Goal: Task Accomplishment & Management: Manage account settings

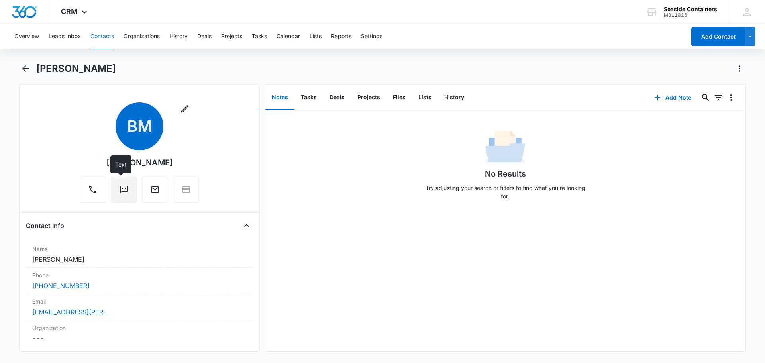
click at [120, 189] on icon "Text" at bounding box center [124, 190] width 8 height 8
click at [119, 188] on icon "Text" at bounding box center [124, 190] width 10 height 10
click at [151, 192] on icon "Email" at bounding box center [155, 189] width 8 height 6
drag, startPoint x: 31, startPoint y: 258, endPoint x: 84, endPoint y: 260, distance: 52.2
click at [84, 260] on div "Name Cancel Save Changes Braedon McGraw" at bounding box center [139, 254] width 227 height 26
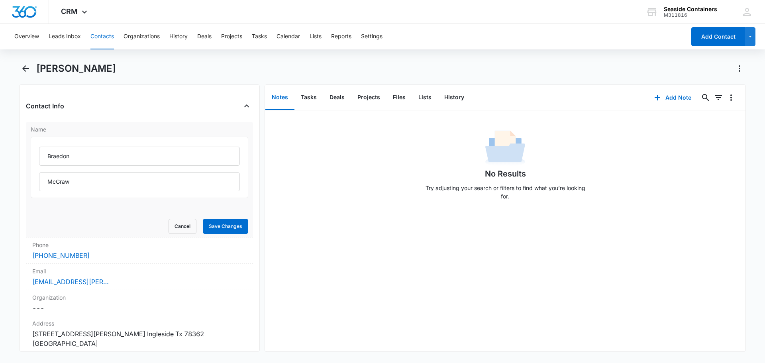
scroll to position [239, 0]
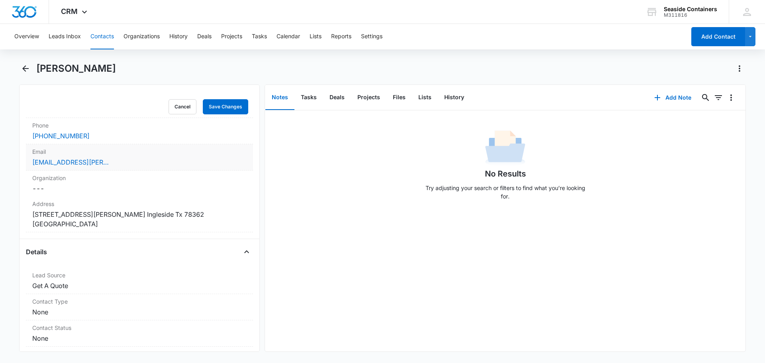
click at [116, 159] on div "[EMAIL_ADDRESS][PERSON_NAME][DOMAIN_NAME]" at bounding box center [139, 162] width 214 height 10
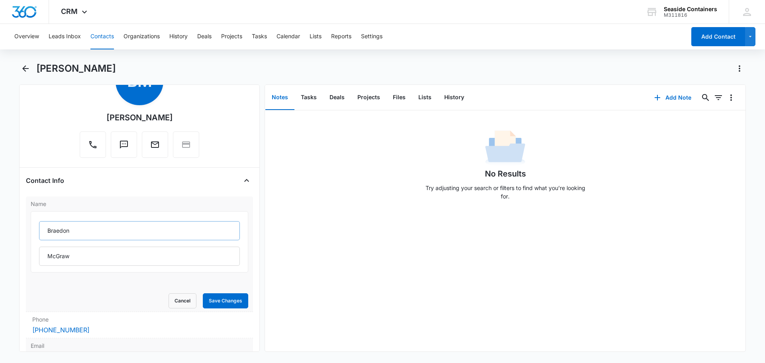
scroll to position [0, 0]
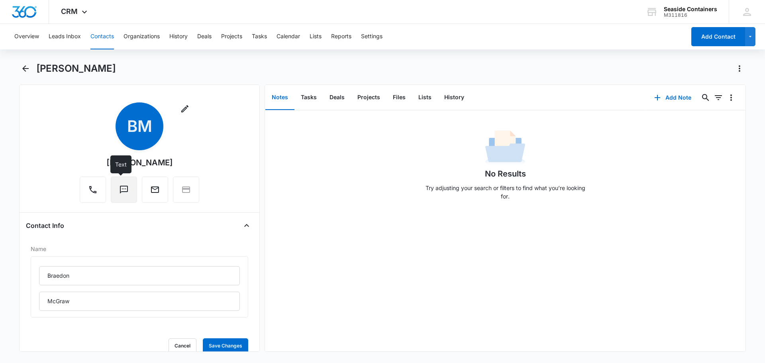
click at [123, 187] on icon "Text" at bounding box center [124, 190] width 10 height 10
click at [119, 185] on icon "Text" at bounding box center [124, 190] width 10 height 10
click at [9, 82] on main "Braedon McGraw Remove BM Braedon McGraw Contact Info Name Braedon McGraw Cancel…" at bounding box center [382, 211] width 765 height 299
click at [120, 188] on icon "Text" at bounding box center [124, 190] width 10 height 10
click at [9, 158] on main "Braedon McGraw Remove BM Braedon McGraw Contact Info Name Braedon McGraw Cancel…" at bounding box center [382, 211] width 765 height 299
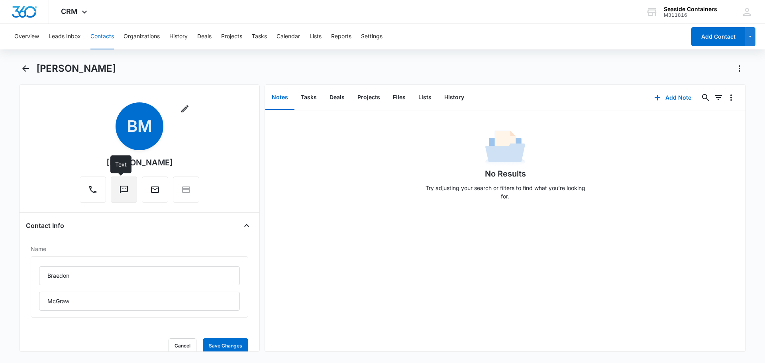
click at [119, 187] on icon "Text" at bounding box center [124, 190] width 10 height 10
click at [26, 72] on icon "Back" at bounding box center [26, 69] width 10 height 10
click at [25, 68] on icon "Back" at bounding box center [25, 68] width 6 height 6
click at [119, 195] on button "Text" at bounding box center [124, 189] width 26 height 26
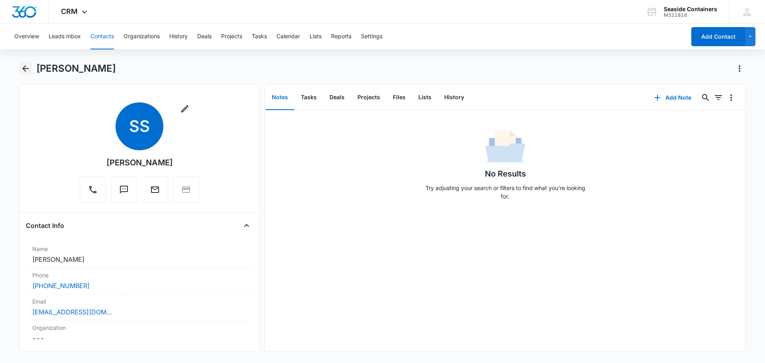
click at [24, 68] on icon "Back" at bounding box center [25, 68] width 6 height 6
click at [103, 35] on button "Contacts" at bounding box center [101, 36] width 23 height 25
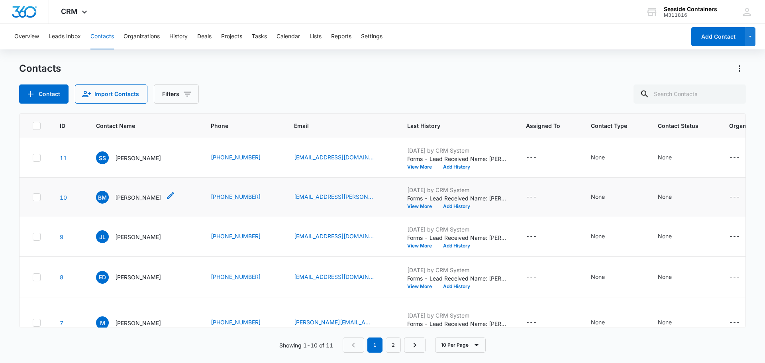
click at [103, 204] on span "BM" at bounding box center [102, 197] width 13 height 13
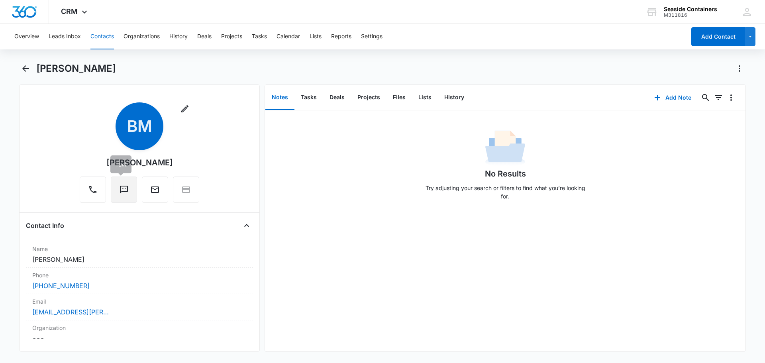
click at [120, 188] on icon "Text" at bounding box center [124, 190] width 10 height 10
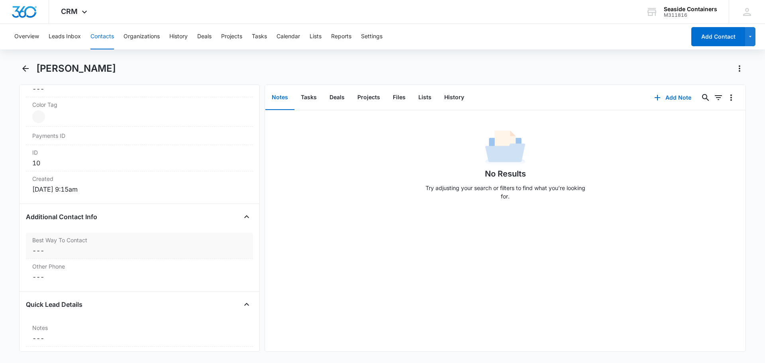
scroll to position [597, 0]
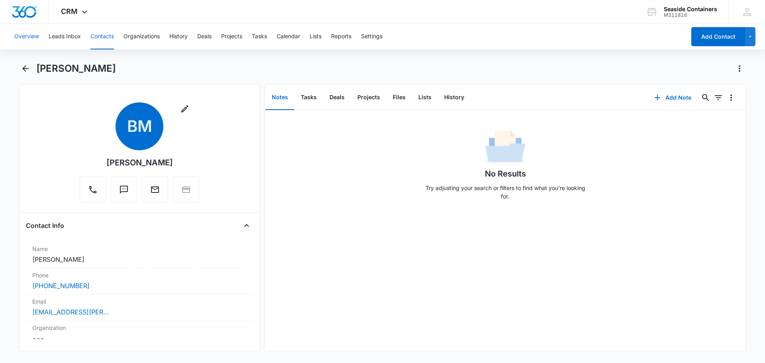
scroll to position [597, 0]
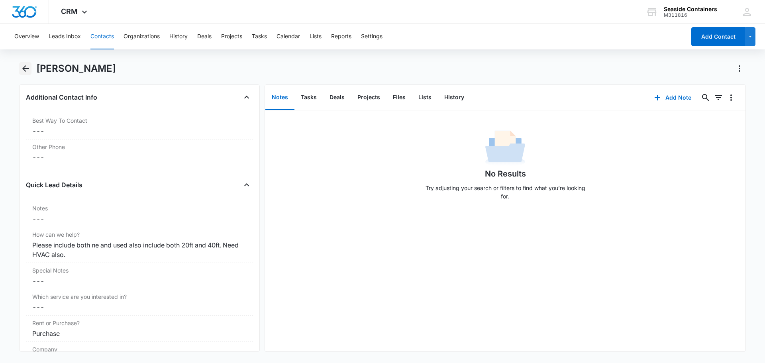
click at [23, 67] on icon "Back" at bounding box center [25, 68] width 6 height 6
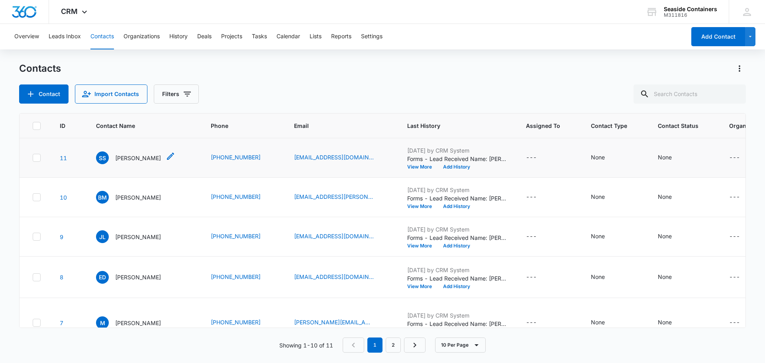
click at [136, 162] on p "[PERSON_NAME]" at bounding box center [138, 158] width 46 height 8
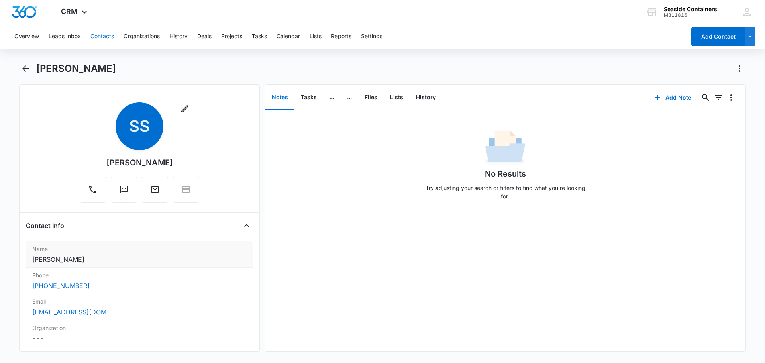
scroll to position [119, 0]
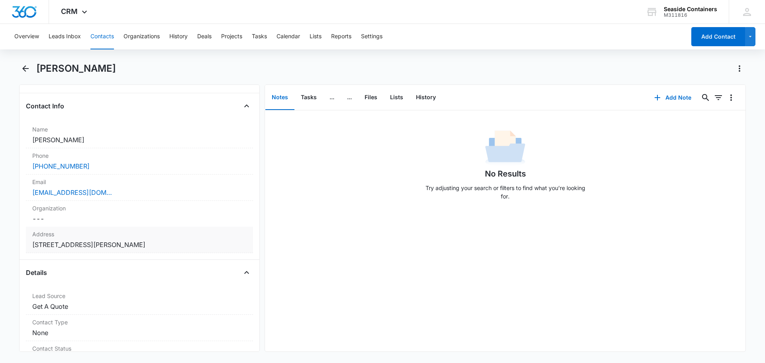
drag, startPoint x: 33, startPoint y: 246, endPoint x: 164, endPoint y: 241, distance: 130.7
click at [164, 241] on dd "Cancel Save Changes 24940 County Road 348 Mathis TX 78368 United States" at bounding box center [139, 245] width 214 height 10
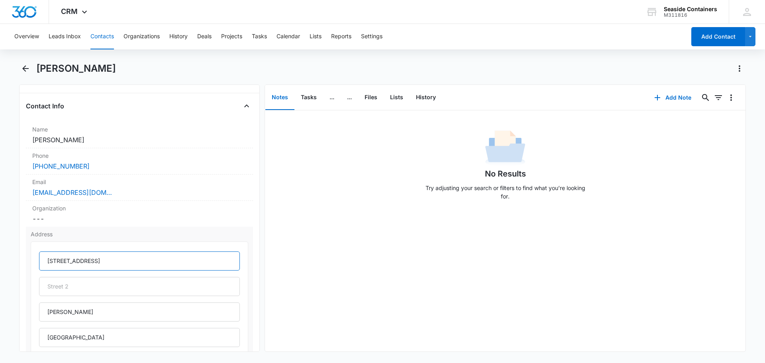
drag, startPoint x: 48, startPoint y: 260, endPoint x: 120, endPoint y: 262, distance: 72.1
click at [120, 262] on input "24940 County Road 348" at bounding box center [139, 260] width 201 height 19
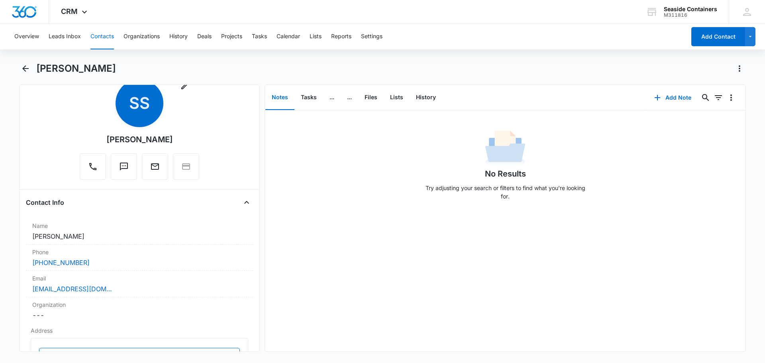
scroll to position [0, 0]
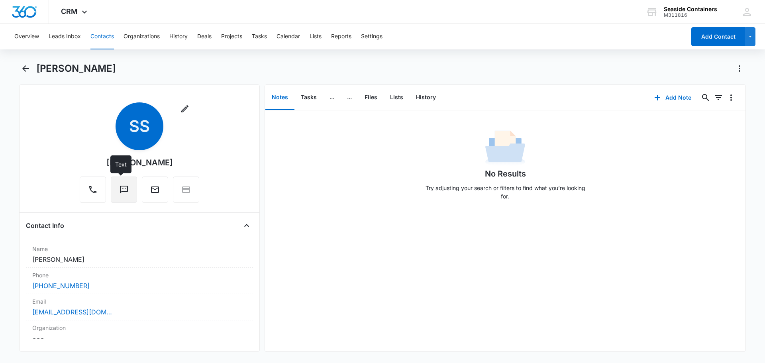
click at [120, 190] on icon "Text" at bounding box center [124, 190] width 8 height 8
click at [119, 190] on icon "Text" at bounding box center [124, 190] width 10 height 10
click at [121, 187] on icon "Text" at bounding box center [124, 190] width 10 height 10
click at [119, 187] on icon "Text" at bounding box center [124, 190] width 10 height 10
